Goal: Check status: Check status

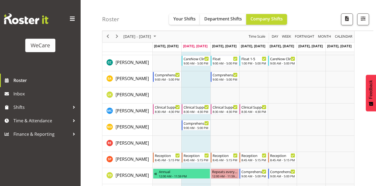
scroll to position [1005, 0]
click at [158, 37] on span "September 2025" at bounding box center [155, 36] width 6 height 7
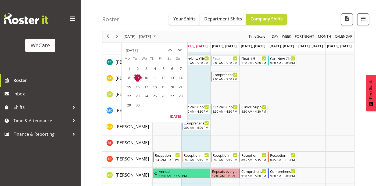
click at [180, 49] on span "next month" at bounding box center [179, 50] width 9 height 10
click at [137, 86] on span "14" at bounding box center [138, 87] width 8 height 8
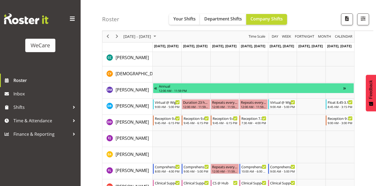
scroll to position [1607, 0]
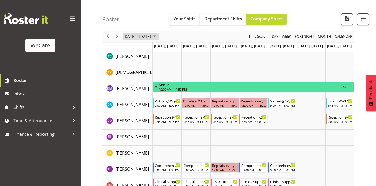
click at [158, 35] on span "October 2025" at bounding box center [155, 36] width 6 height 7
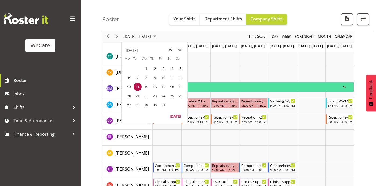
click at [171, 49] on span "previous month" at bounding box center [170, 50] width 9 height 10
click at [139, 88] on span "16" at bounding box center [138, 87] width 8 height 8
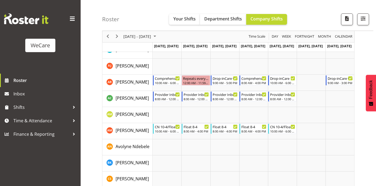
scroll to position [1468, 0]
click at [117, 36] on span "Next" at bounding box center [117, 36] width 6 height 7
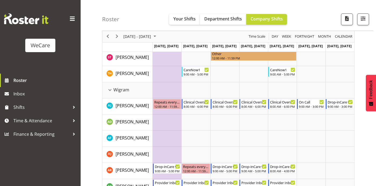
scroll to position [1378, 0]
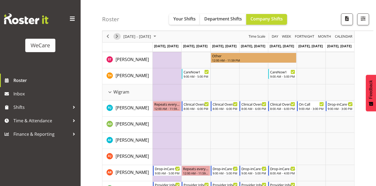
click at [117, 37] on span "Next" at bounding box center [117, 36] width 6 height 7
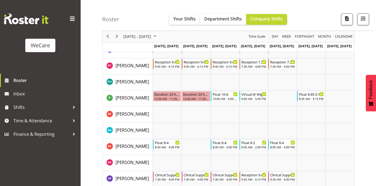
scroll to position [2017, 0]
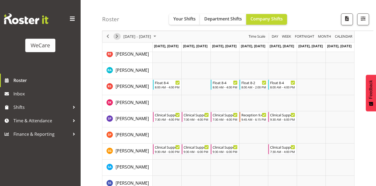
click at [116, 35] on span "Next" at bounding box center [117, 36] width 6 height 7
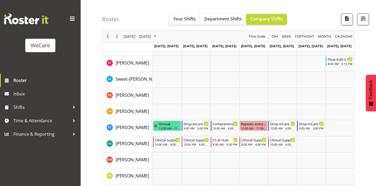
scroll to position [2162, 0]
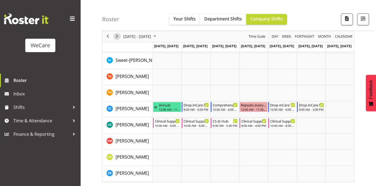
click at [117, 36] on span "Next" at bounding box center [117, 36] width 6 height 7
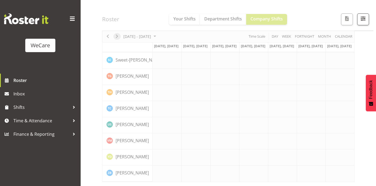
scroll to position [2152, 0]
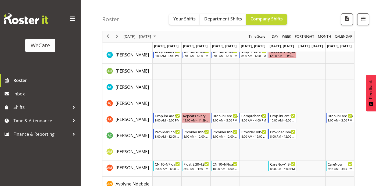
scroll to position [1423, 0]
